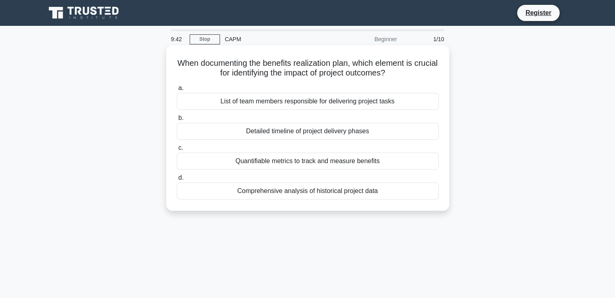
click at [223, 129] on div "Detailed timeline of project delivery phases" at bounding box center [308, 131] width 262 height 17
click at [177, 121] on input "b. Detailed timeline of project delivery phases" at bounding box center [177, 118] width 0 height 5
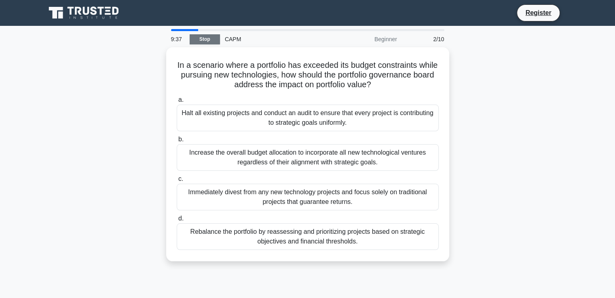
click at [203, 38] on link "Stop" at bounding box center [205, 39] width 30 height 10
